Goal: Task Accomplishment & Management: Complete application form

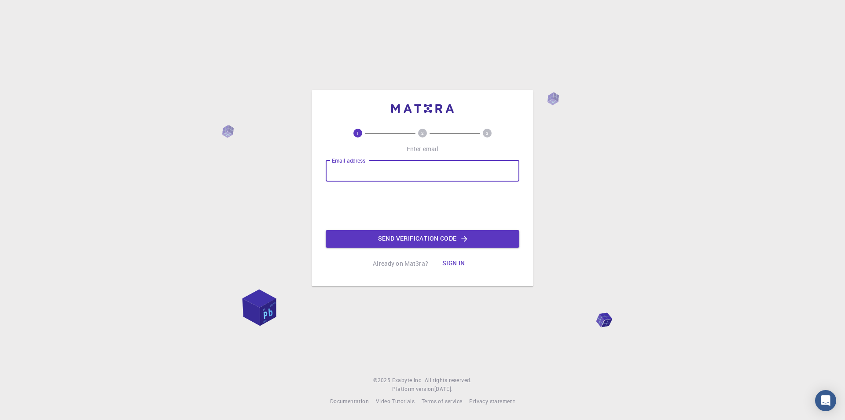
click at [363, 169] on input "Email address" at bounding box center [423, 170] width 194 height 21
type input "[EMAIL_ADDRESS][DOMAIN_NAME]"
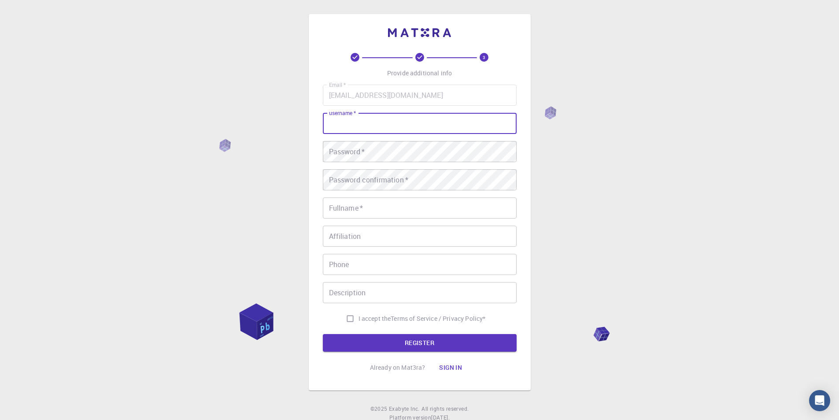
click at [385, 129] on input "username   *" at bounding box center [420, 123] width 194 height 21
type input "isa"
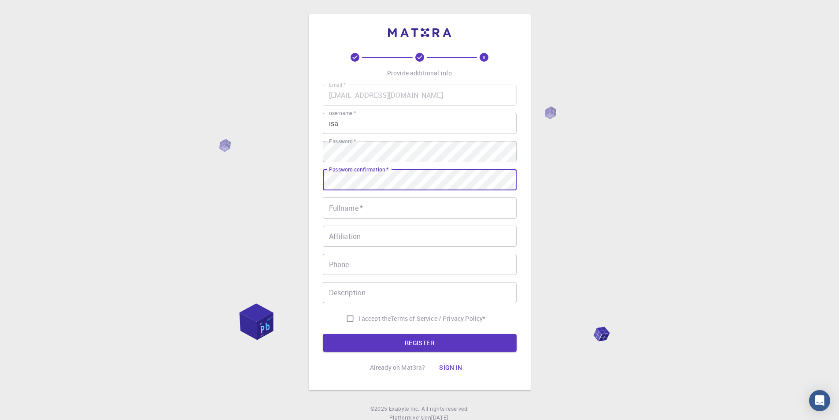
click at [323, 334] on button "REGISTER" at bounding box center [420, 343] width 194 height 18
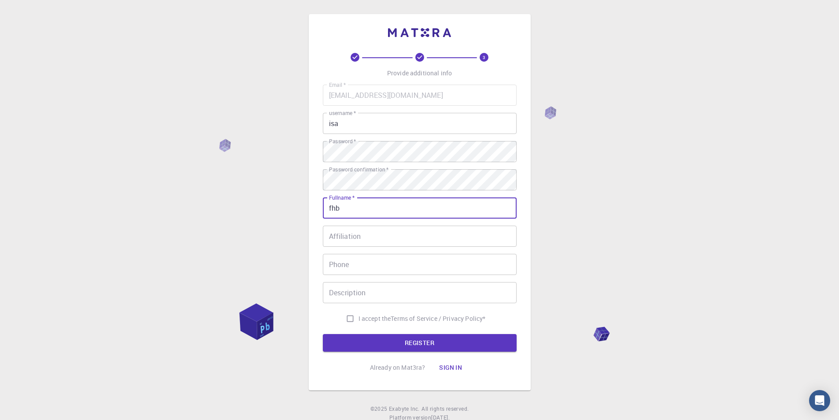
type input "fhb"
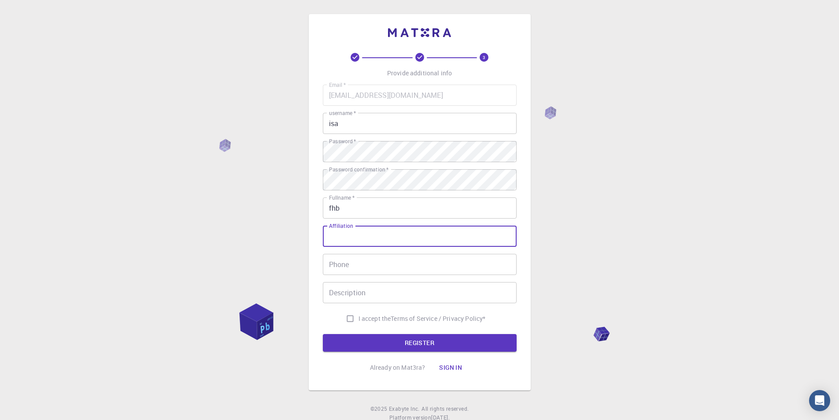
click at [412, 241] on input "Affiliation" at bounding box center [420, 235] width 194 height 21
type input "fg"
click at [398, 261] on input "Phone" at bounding box center [420, 264] width 194 height 21
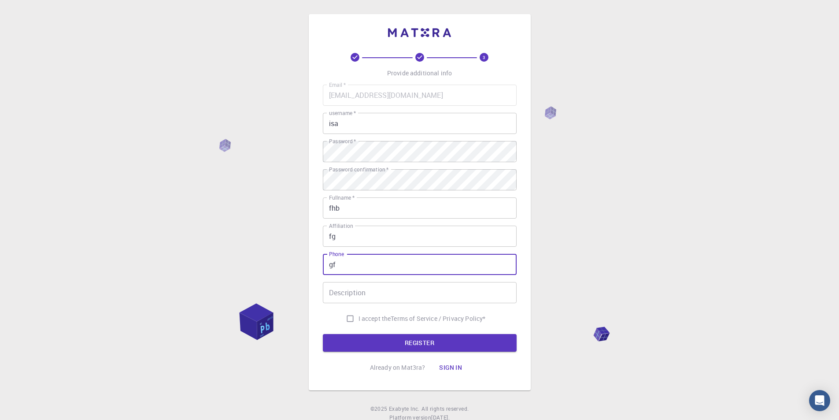
type input "gf"
click at [383, 285] on input "Description" at bounding box center [420, 292] width 194 height 21
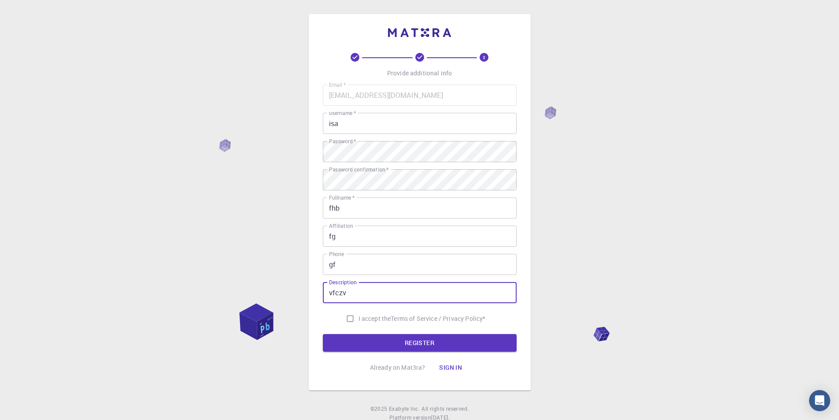
type input "vfczv"
click at [352, 316] on input "I accept the Terms of Service / Privacy Policy *" at bounding box center [350, 318] width 17 height 17
checkbox input "true"
click at [386, 335] on button "REGISTER" at bounding box center [420, 343] width 194 height 18
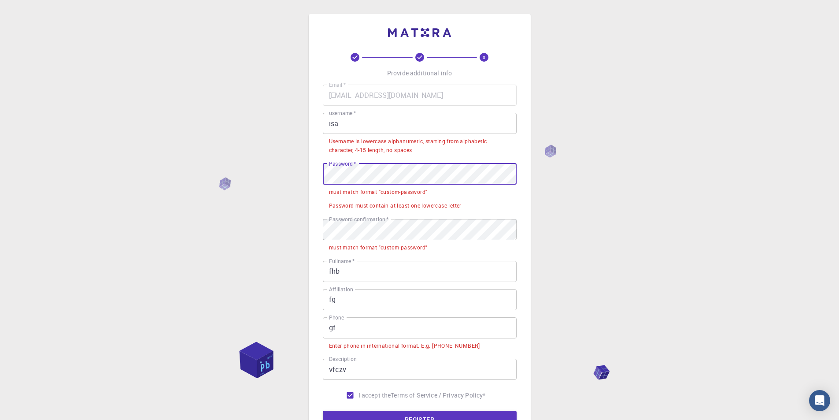
click at [319, 181] on div "3 Provide additional info Email   * [EMAIL_ADDRESS][DOMAIN_NAME] Email   * user…" at bounding box center [420, 240] width 222 height 453
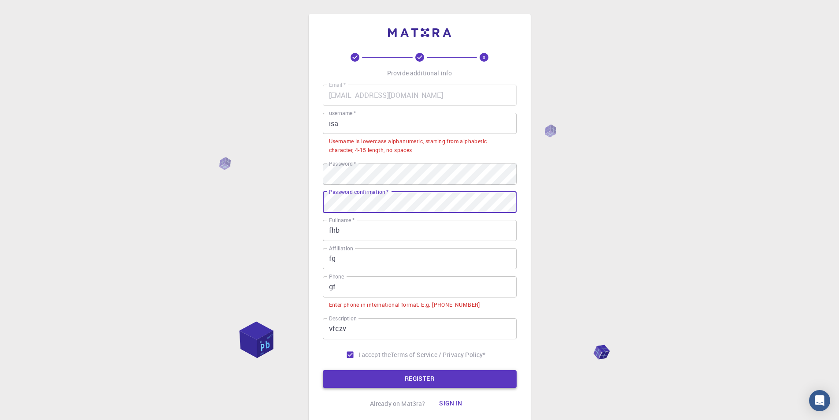
click at [412, 383] on button "REGISTER" at bounding box center [420, 379] width 194 height 18
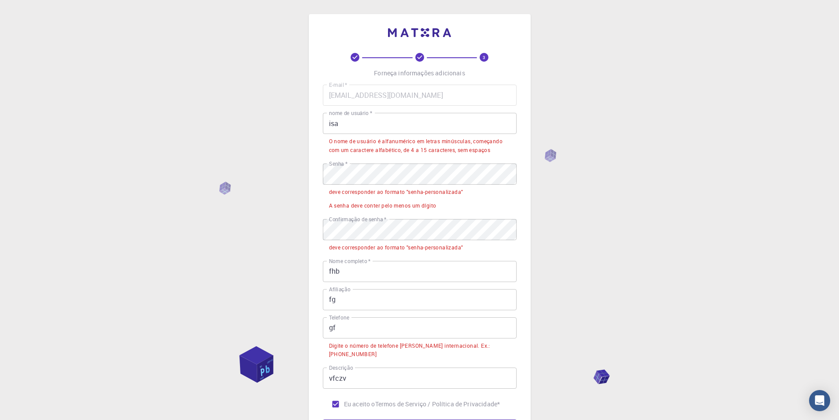
click at [491, 116] on input "isa" at bounding box center [420, 123] width 194 height 21
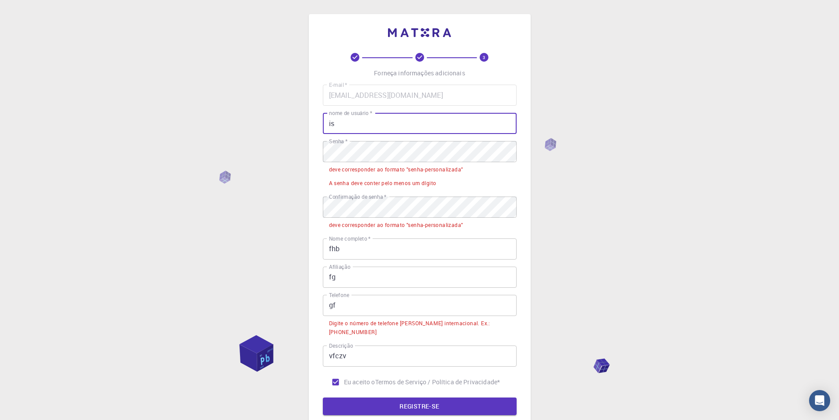
type input "i"
type input "323isa"
click at [437, 405] on font "REGISTRE-SE" at bounding box center [419, 406] width 40 height 8
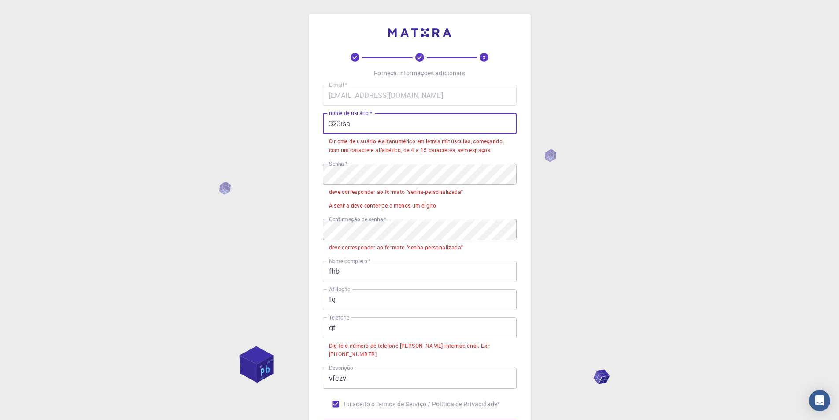
click at [446, 128] on input "323isa" at bounding box center [420, 123] width 194 height 21
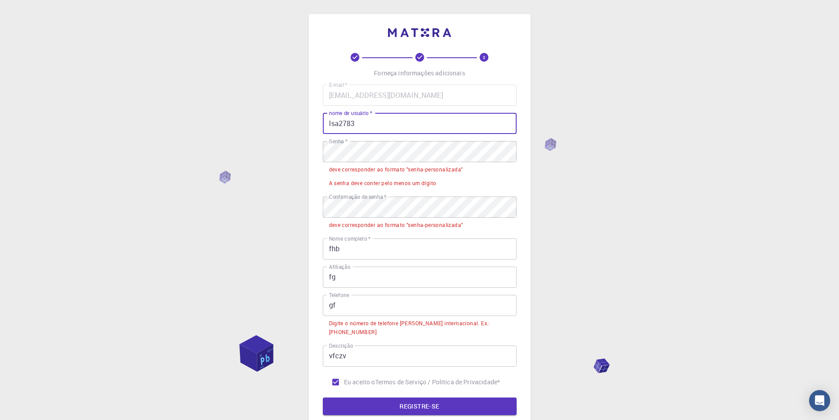
type input "Isa2783"
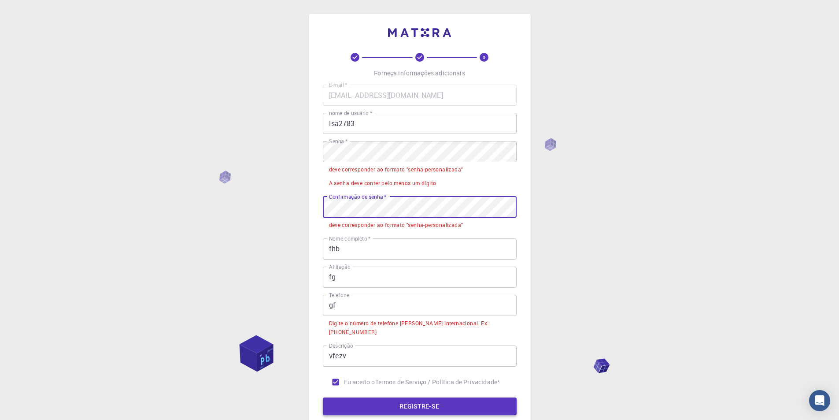
click at [445, 402] on button "REGISTRE-SE" at bounding box center [420, 406] width 194 height 18
